Goal: Obtain resource: Download file/media

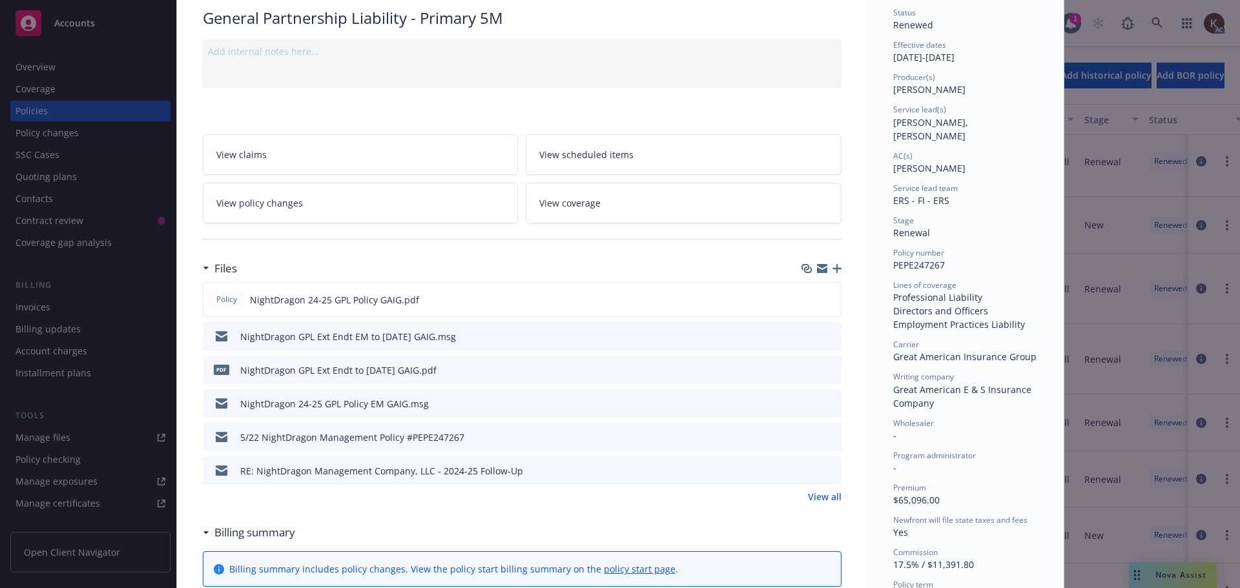
scroll to position [258, 0]
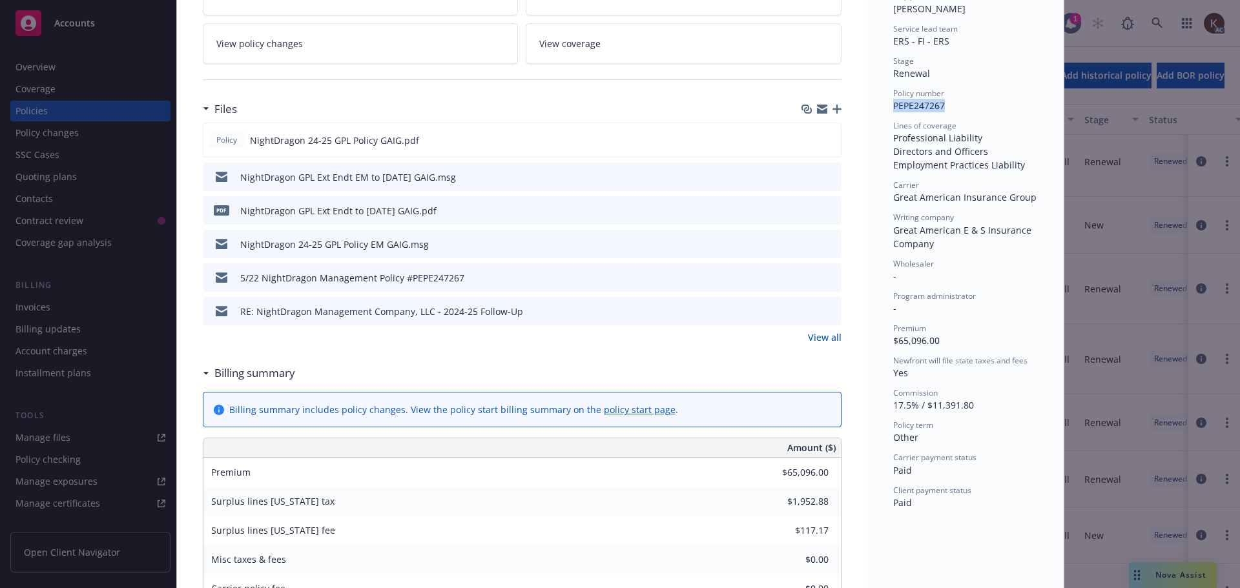
drag, startPoint x: 948, startPoint y: 90, endPoint x: 886, endPoint y: 87, distance: 62.1
copy span "PEPE247267"
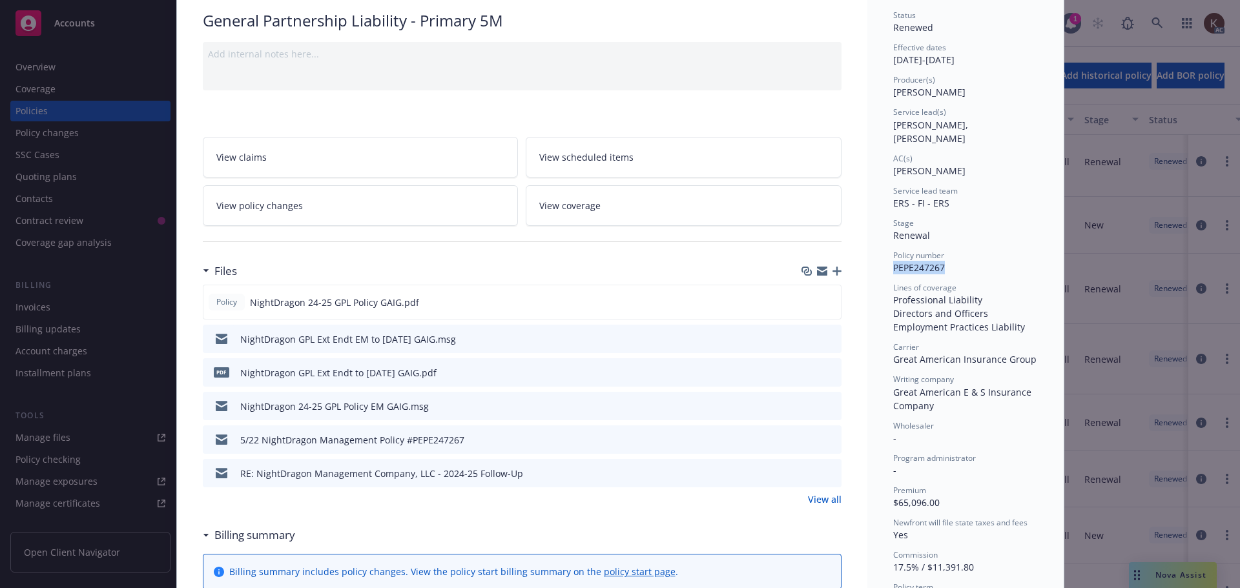
scroll to position [0, 0]
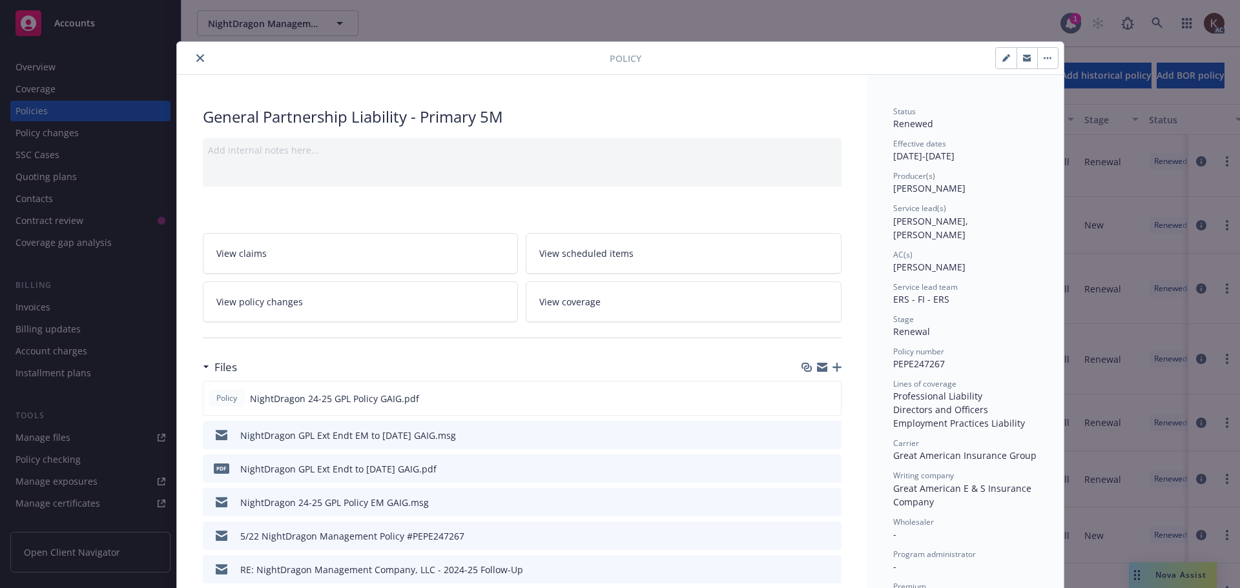
click at [182, 50] on div at bounding box center [396, 58] width 428 height 16
click at [196, 56] on icon "close" at bounding box center [200, 58] width 8 height 8
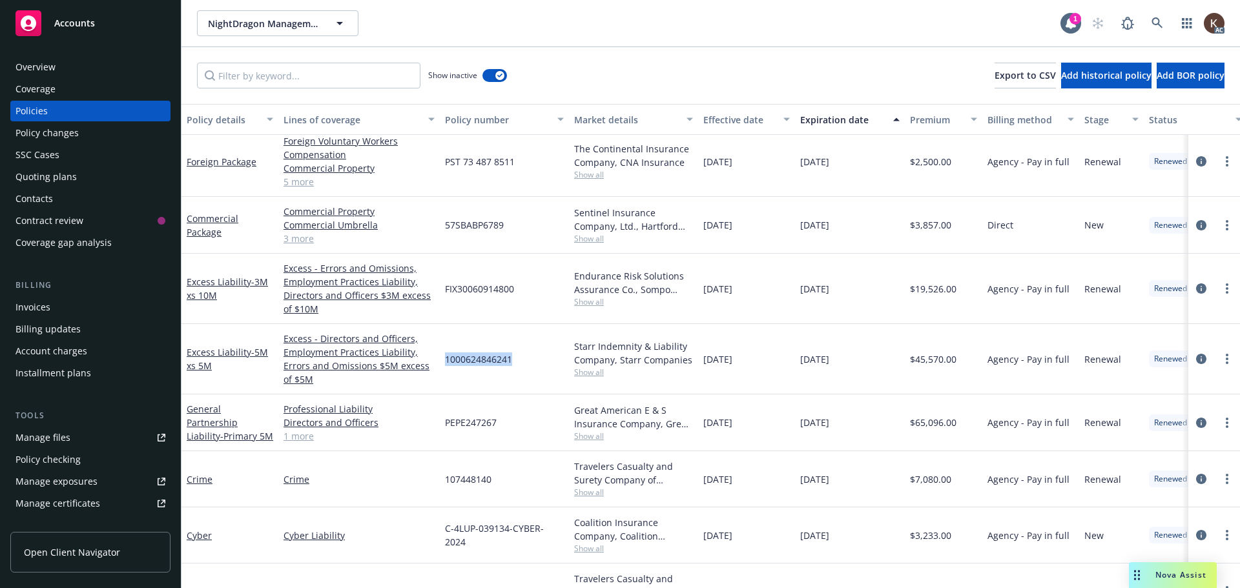
drag, startPoint x: 445, startPoint y: 356, endPoint x: 512, endPoint y: 353, distance: 67.2
click at [512, 353] on span "1000624846241" at bounding box center [478, 360] width 67 height 14
drag, startPoint x: 445, startPoint y: 289, endPoint x: 514, endPoint y: 296, distance: 69.5
click at [514, 296] on div "FIX30060914800" at bounding box center [504, 289] width 129 height 70
copy span "FIX30060914800"
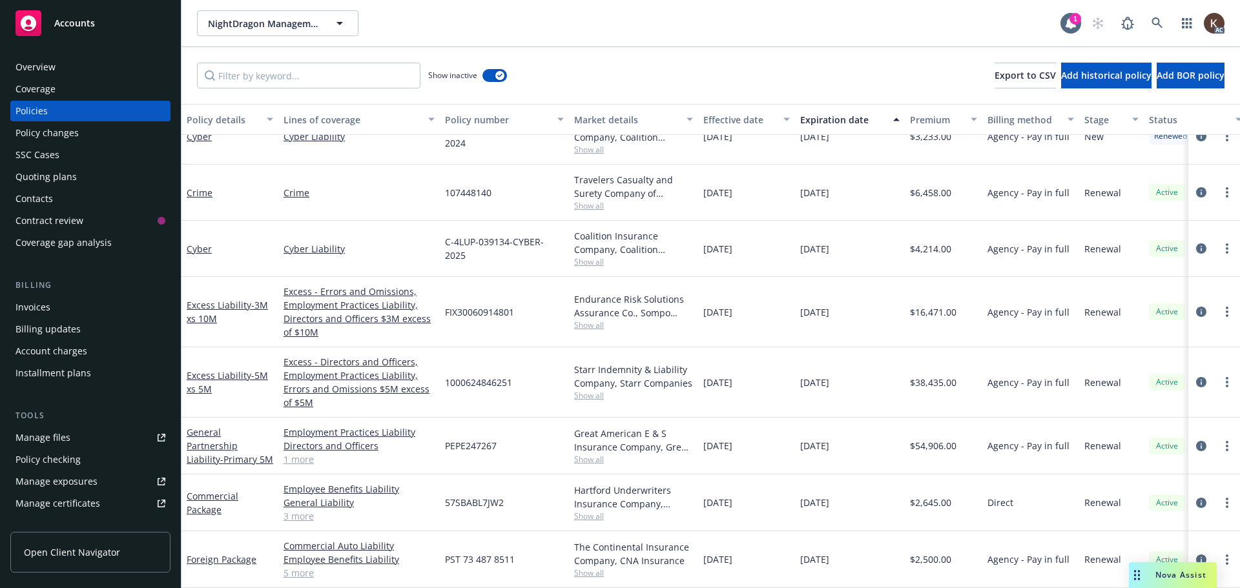
scroll to position [661, 0]
click at [740, 127] on button "Effective date" at bounding box center [746, 119] width 97 height 31
click at [741, 122] on div "Effective date" at bounding box center [739, 120] width 72 height 14
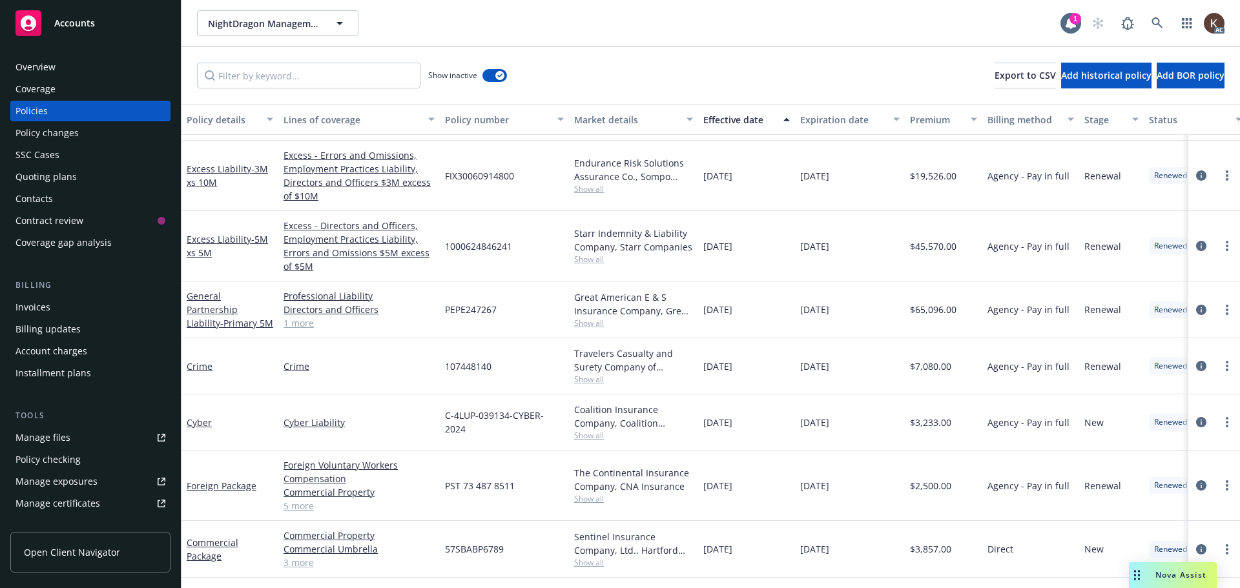
scroll to position [129, 0]
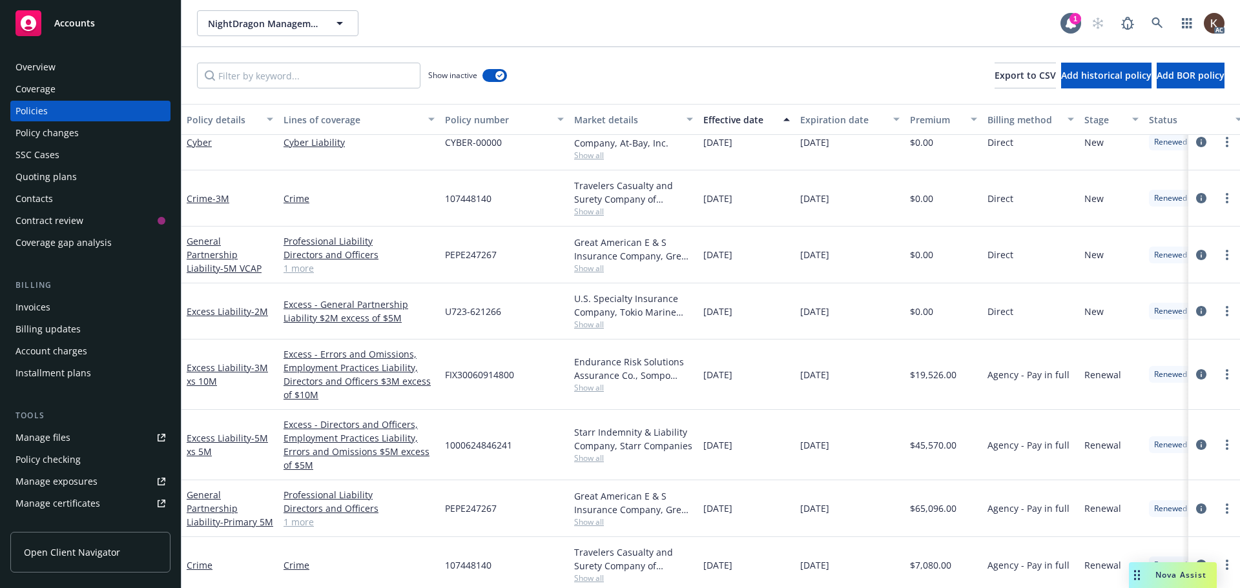
click at [293, 525] on link "1 more" at bounding box center [359, 522] width 151 height 14
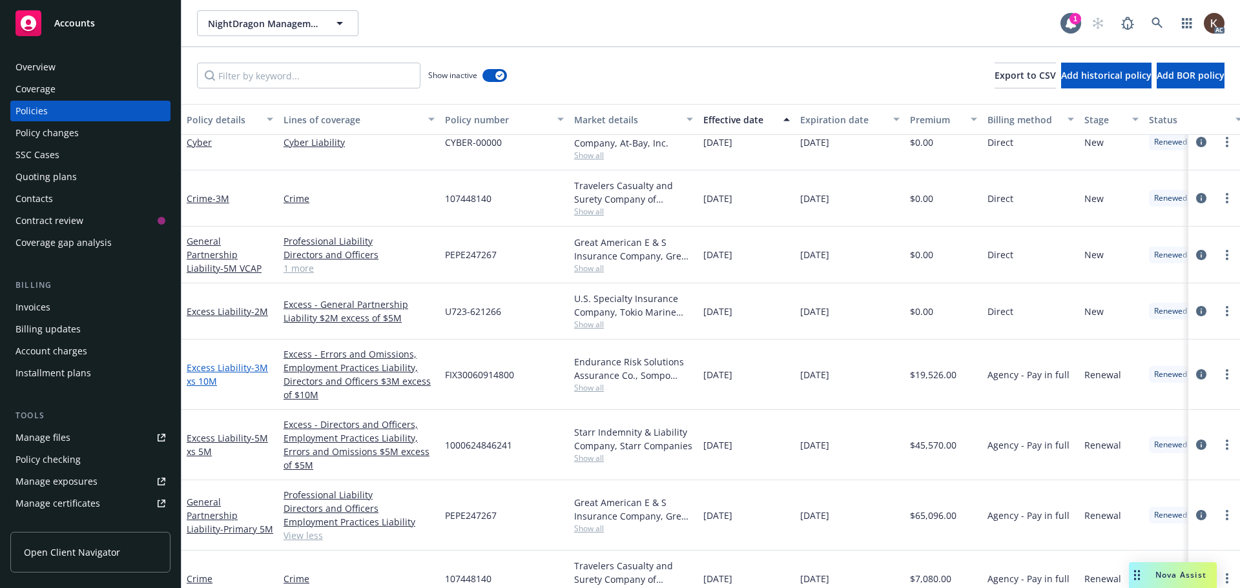
click at [251, 368] on span "- 3M xs 10M" at bounding box center [227, 375] width 81 height 26
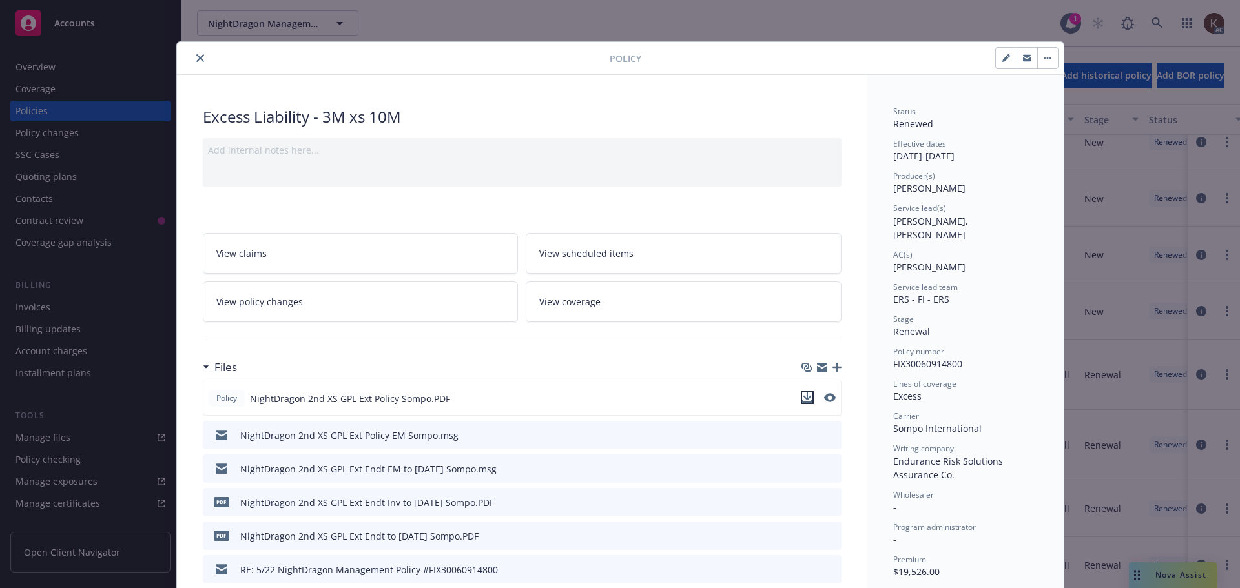
click at [803, 400] on icon "download file" at bounding box center [807, 398] width 10 height 10
click at [189, 52] on div at bounding box center [396, 58] width 428 height 16
click at [194, 54] on button "close" at bounding box center [200, 58] width 16 height 16
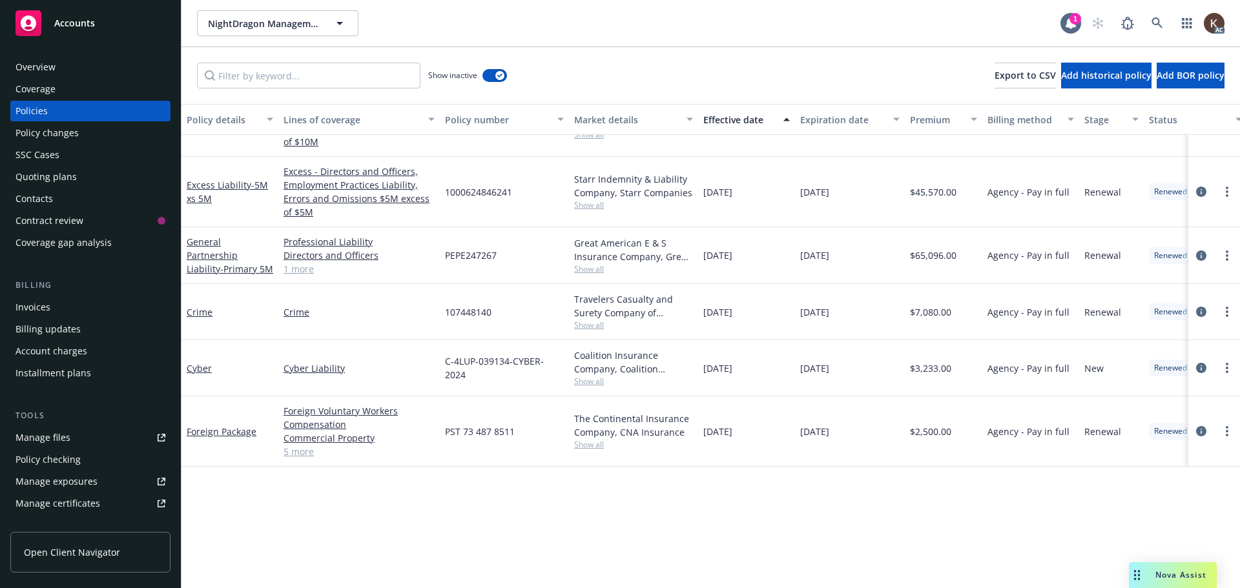
scroll to position [65, 0]
